Goal: Check status: Check status

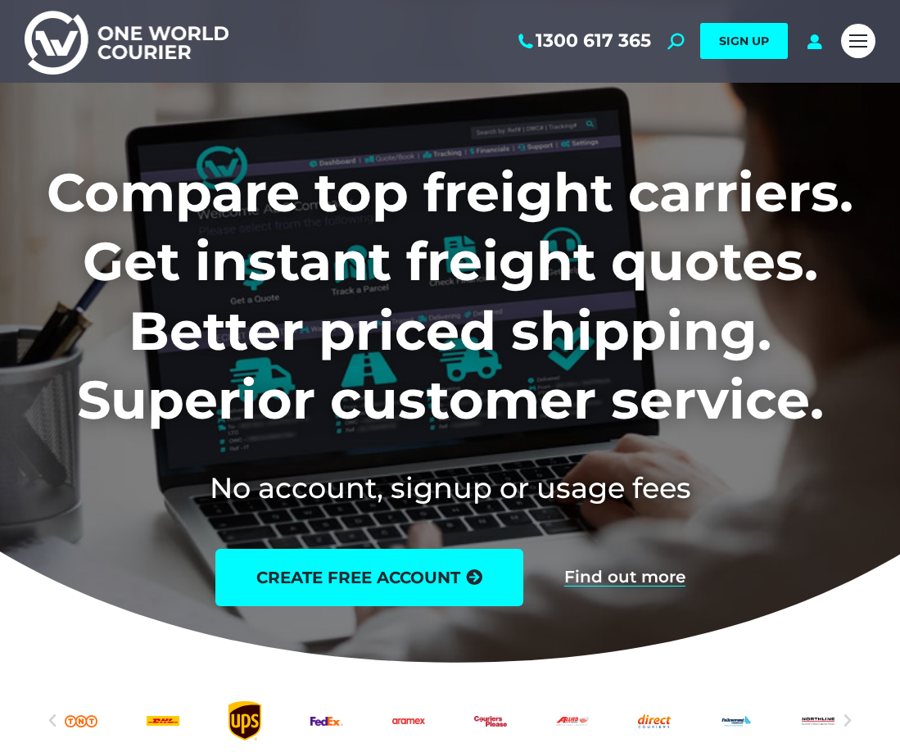
click at [812, 50] on div "1300 617 365 Search: *** SIGN UP Search: ***" at bounding box center [535, 41] width 596 height 83
click at [812, 39] on icon at bounding box center [814, 41] width 20 height 16
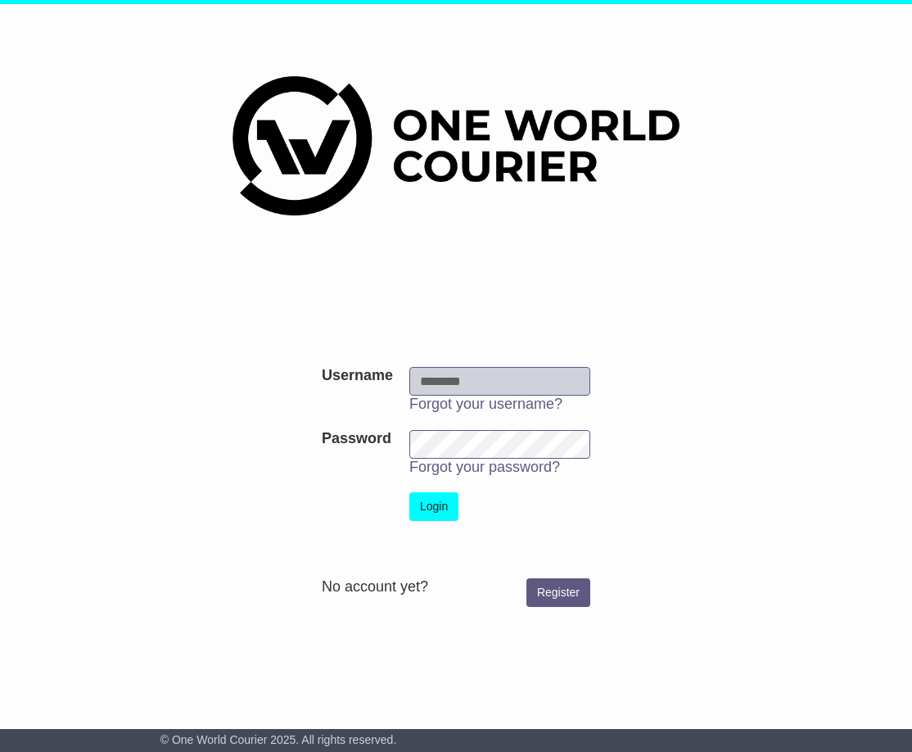
type input "**********"
click at [426, 494] on button "Login" at bounding box center [433, 506] width 49 height 29
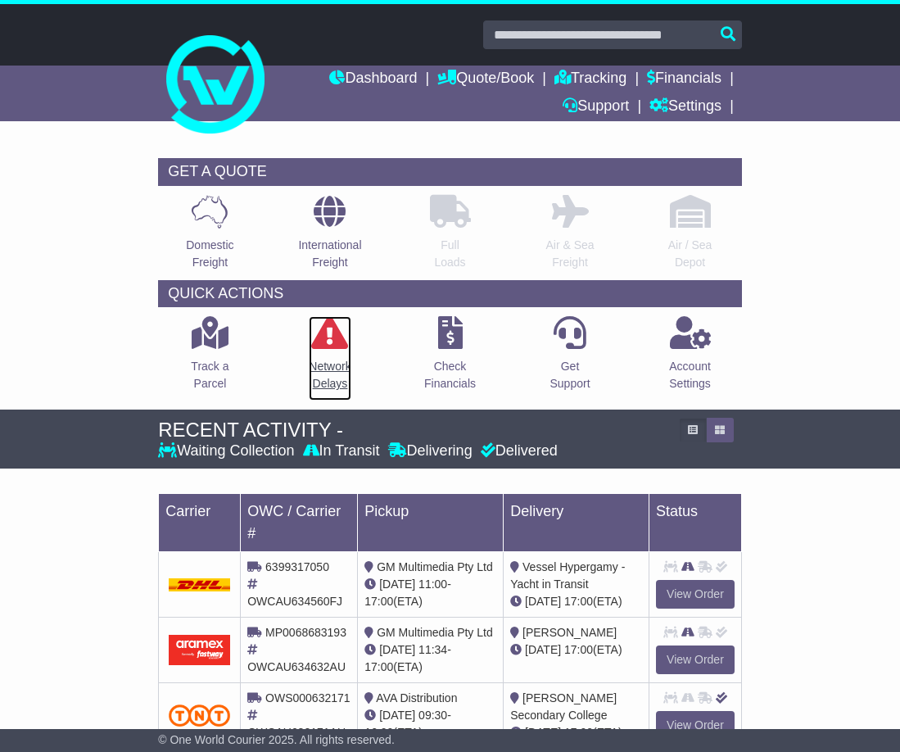
click at [331, 337] on icon at bounding box center [329, 332] width 37 height 33
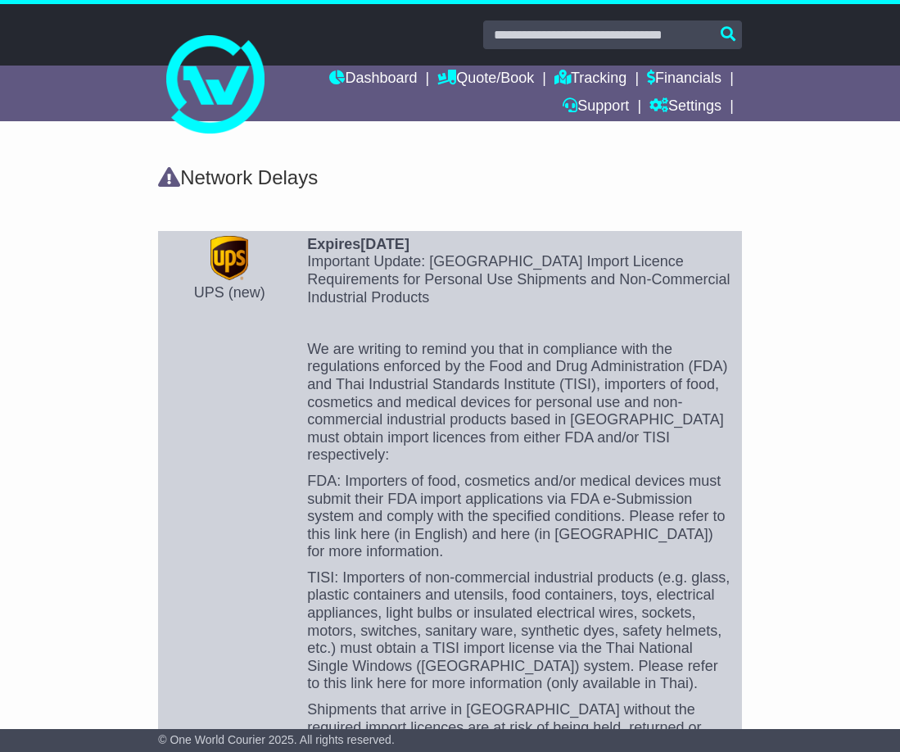
drag, startPoint x: 371, startPoint y: 183, endPoint x: 355, endPoint y: 168, distance: 21.4
click at [371, 182] on div "Network Delays" at bounding box center [450, 178] width 584 height 24
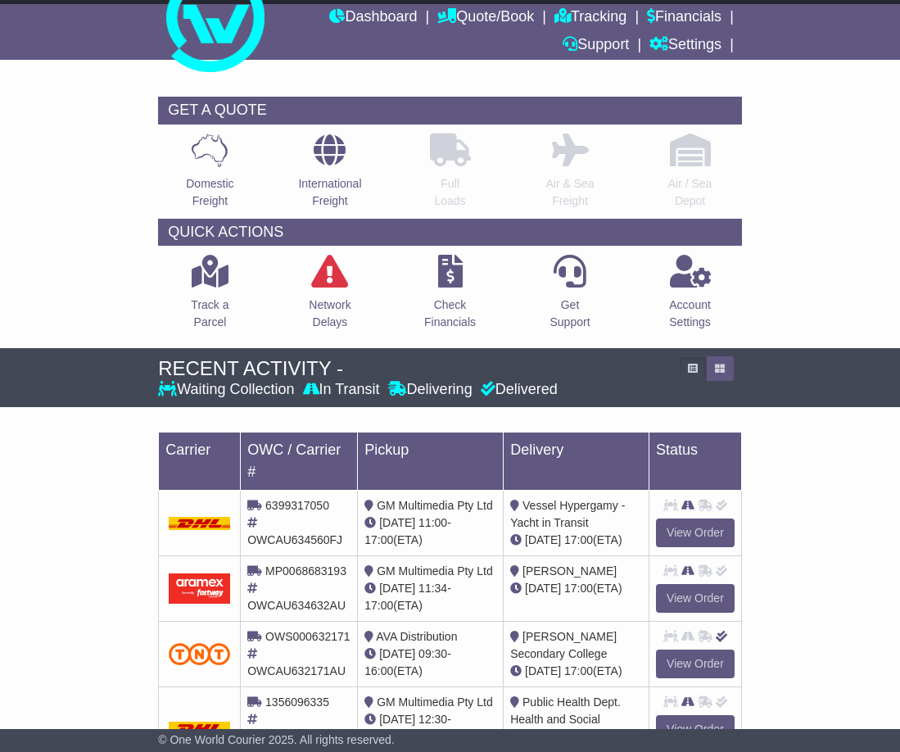
scroll to position [409, 0]
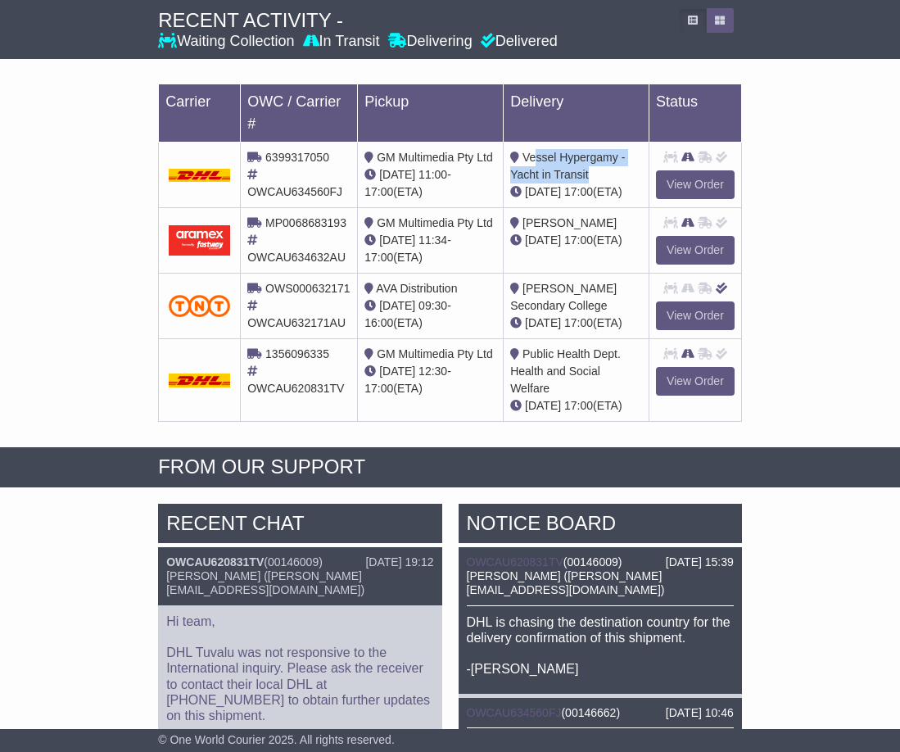
drag, startPoint x: 534, startPoint y: 151, endPoint x: 602, endPoint y: 176, distance: 72.6
click at [602, 176] on div "Vessel Hypergamy - Yacht in Transit" at bounding box center [576, 166] width 132 height 34
click at [611, 189] on div "[DATE] 17:00 (ETA)" at bounding box center [576, 191] width 132 height 17
click at [698, 179] on link "View Order" at bounding box center [695, 184] width 79 height 29
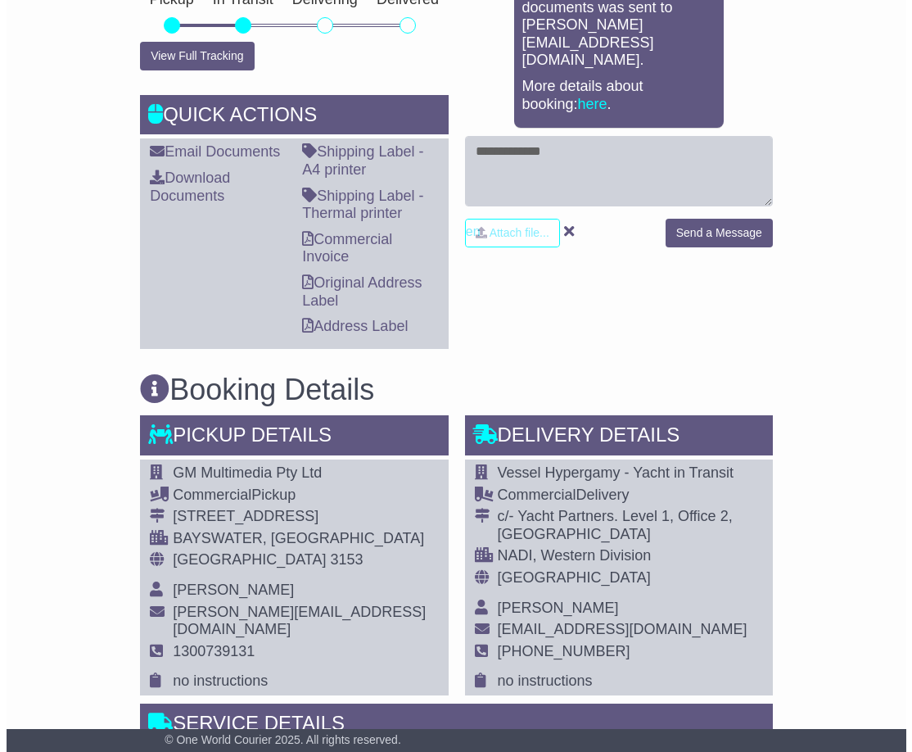
scroll to position [246, 0]
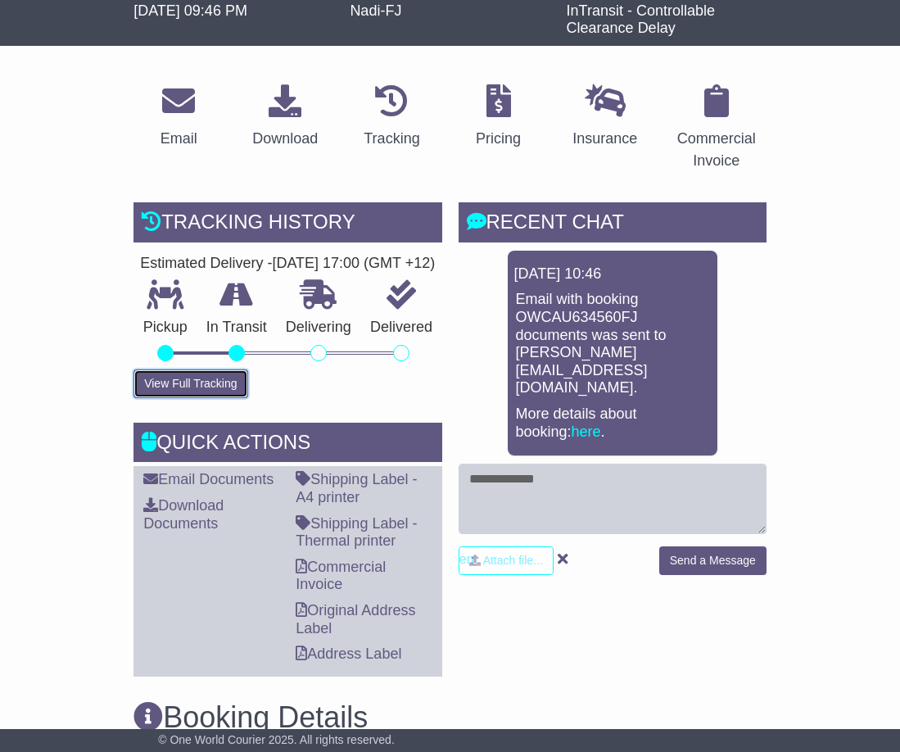
click at [203, 395] on button "View Full Tracking" at bounding box center [190, 383] width 114 height 29
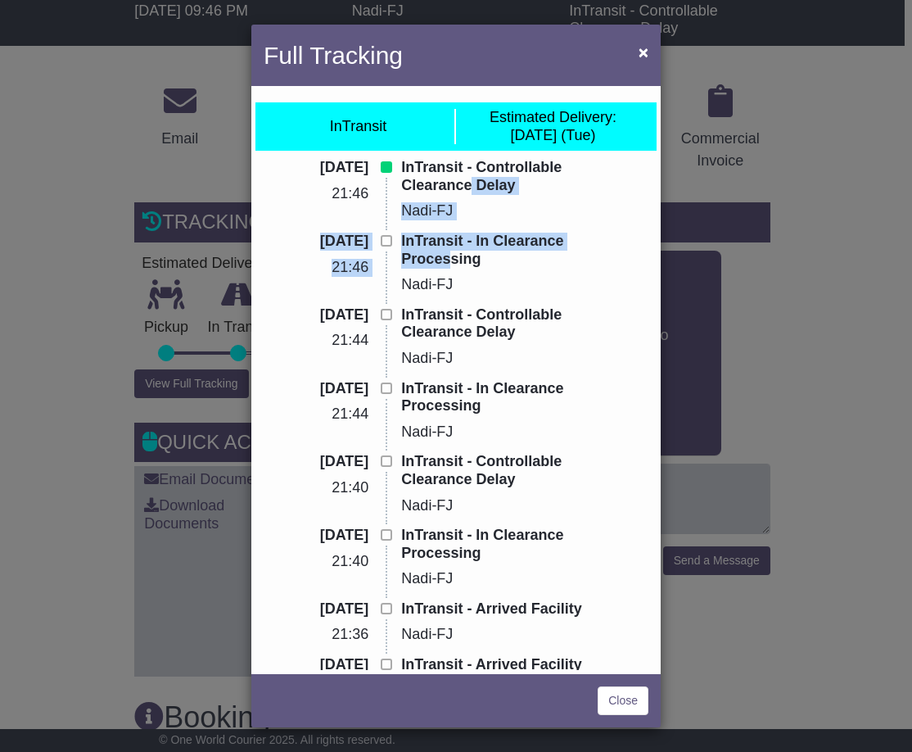
drag, startPoint x: 414, startPoint y: 167, endPoint x: 609, endPoint y: 245, distance: 209.9
click at [609, 245] on p "InTransit - In Clearance Processing" at bounding box center [518, 250] width 235 height 35
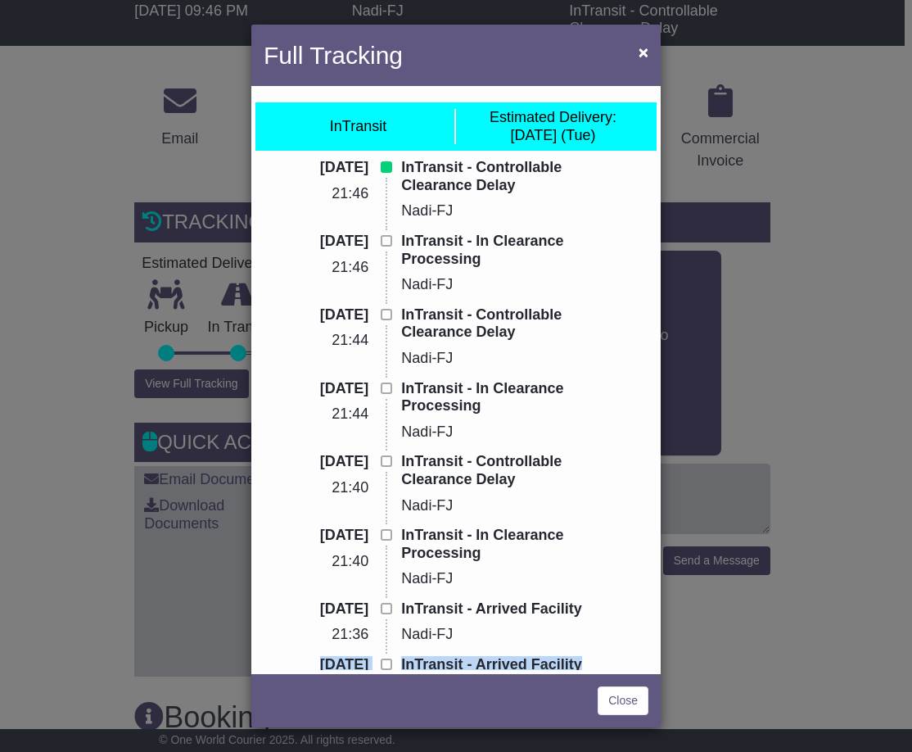
drag, startPoint x: 577, startPoint y: 589, endPoint x: 580, endPoint y: 575, distance: 14.1
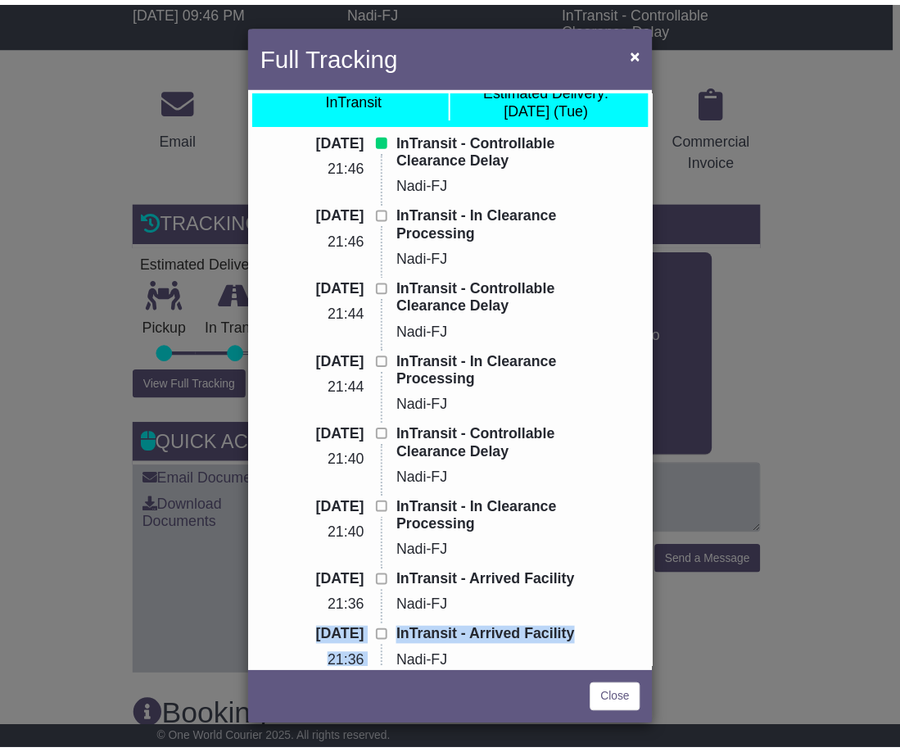
scroll to position [0, 0]
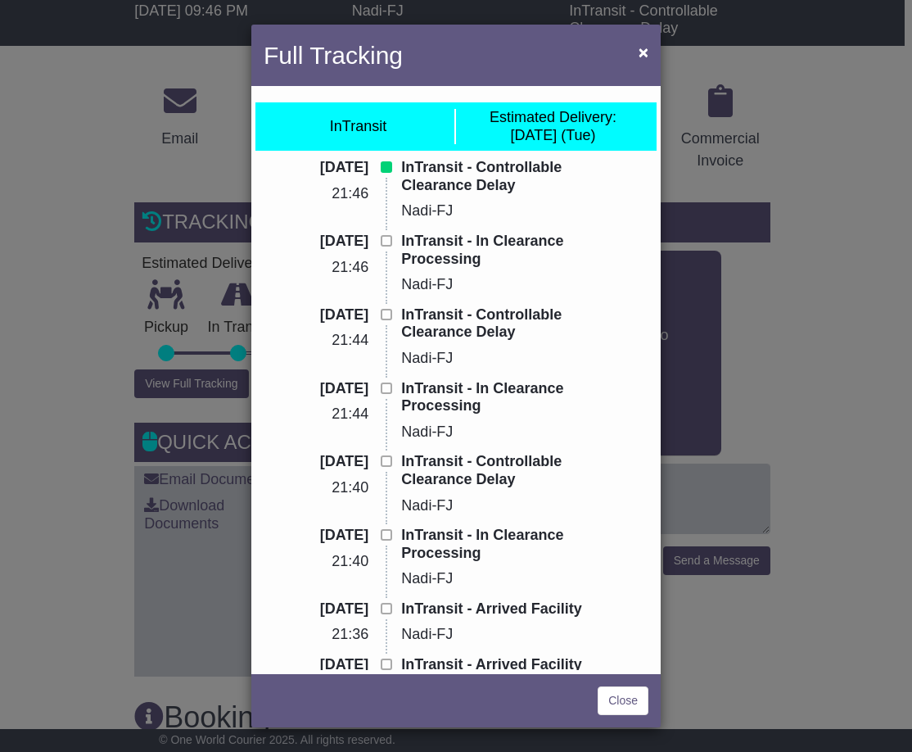
click at [516, 278] on div "InTransit - In Clearance Processing Nadi-FJ" at bounding box center [518, 270] width 251 height 74
click at [641, 48] on span "×" at bounding box center [644, 52] width 10 height 19
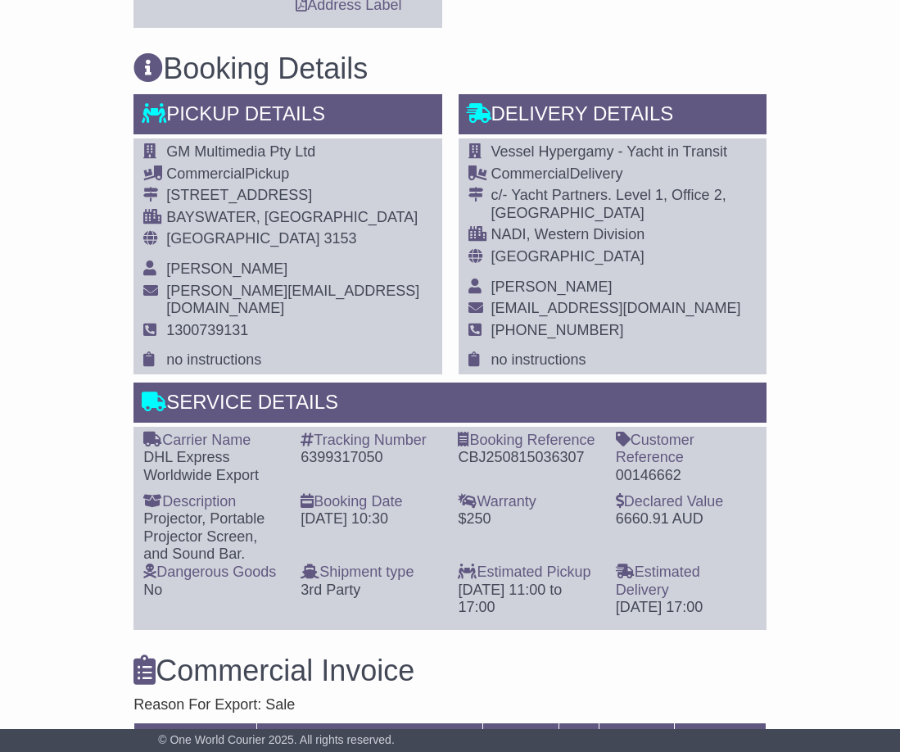
scroll to position [901, 0]
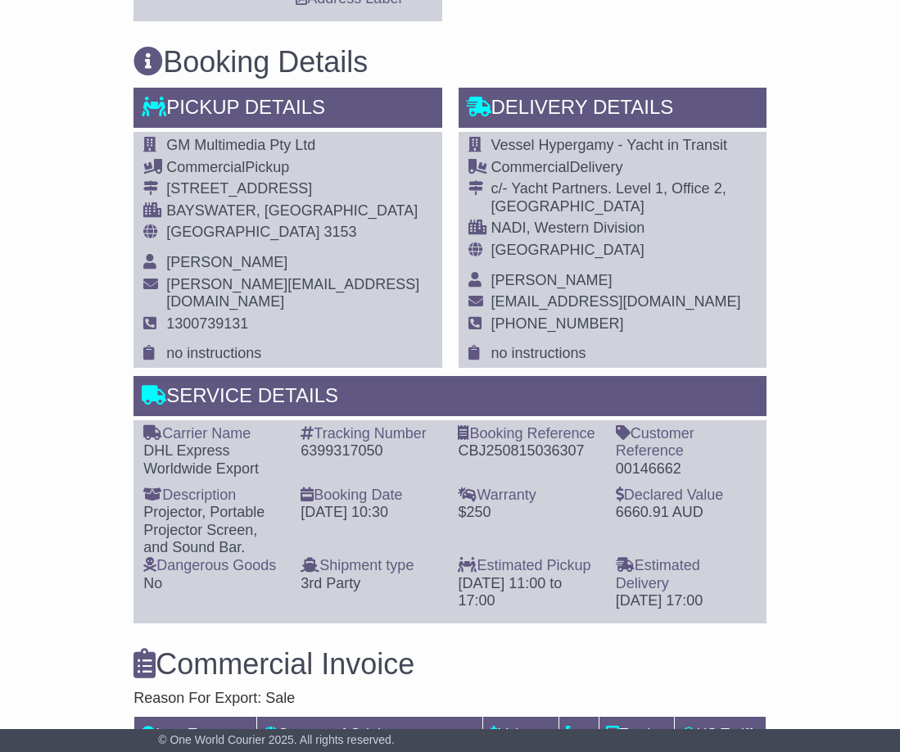
click at [337, 460] on div "6399317050" at bounding box center [371, 451] width 141 height 18
copy div "6399317050"
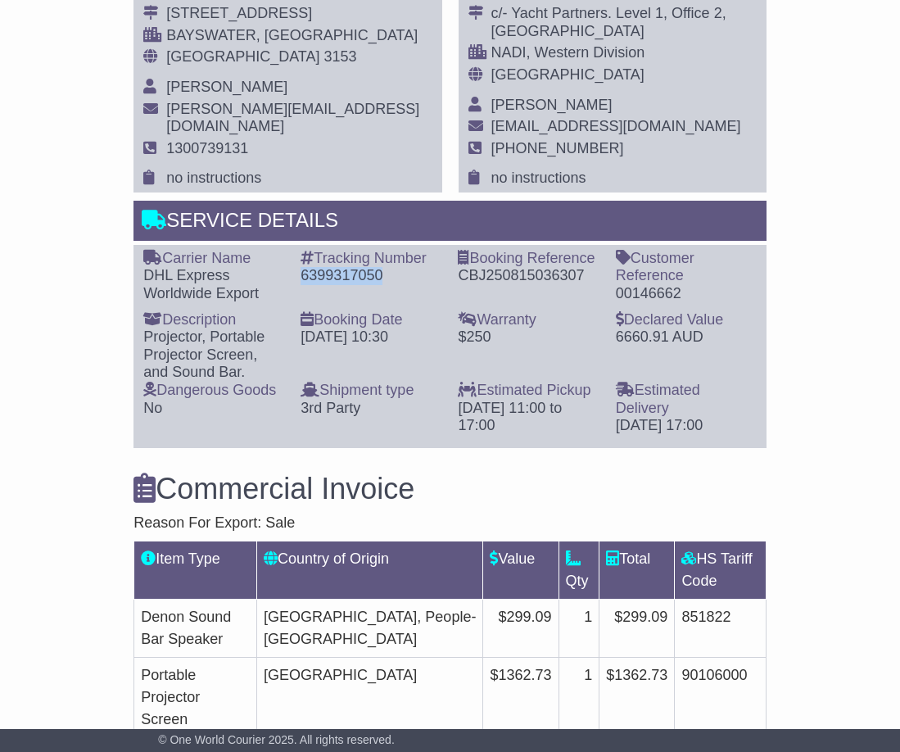
scroll to position [1392, 0]
